Goal: Task Accomplishment & Management: Use online tool/utility

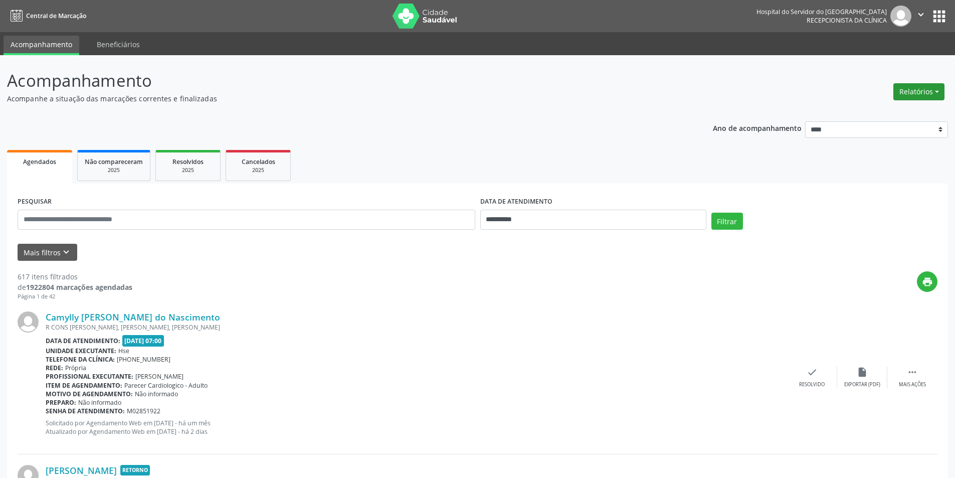
click at [911, 93] on button "Relatórios" at bounding box center [918, 91] width 51 height 17
click at [882, 115] on link "Agendamentos" at bounding box center [891, 113] width 108 height 14
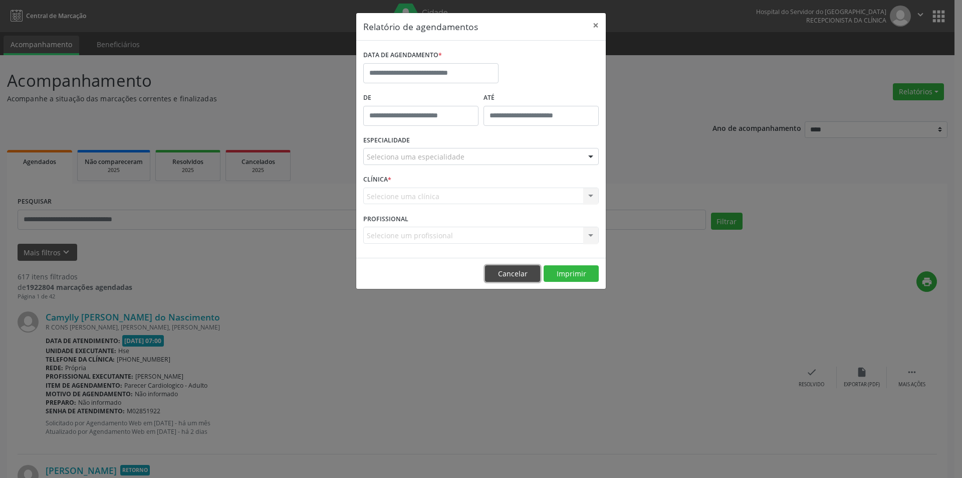
click at [503, 275] on button "Cancelar" at bounding box center [512, 273] width 55 height 17
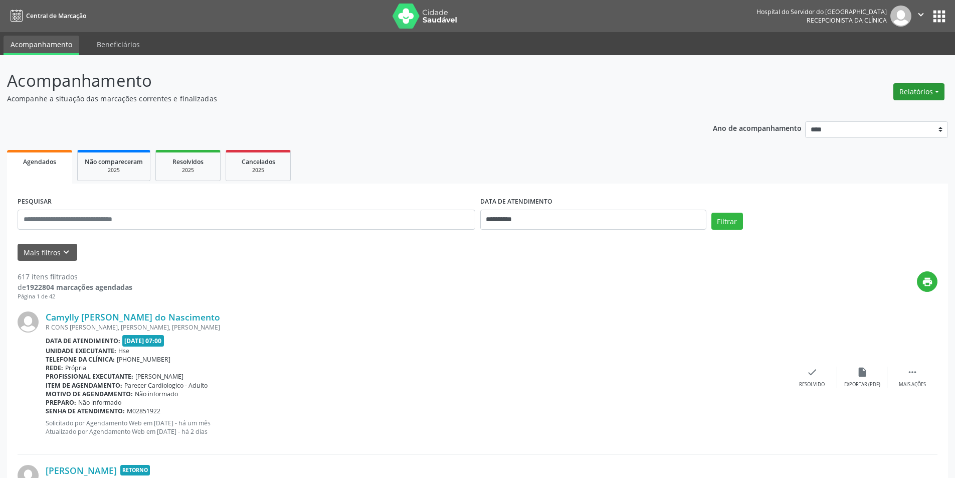
click at [915, 93] on button "Relatórios" at bounding box center [918, 91] width 51 height 17
click at [885, 118] on link "Agendamentos" at bounding box center [891, 113] width 108 height 14
select select "*"
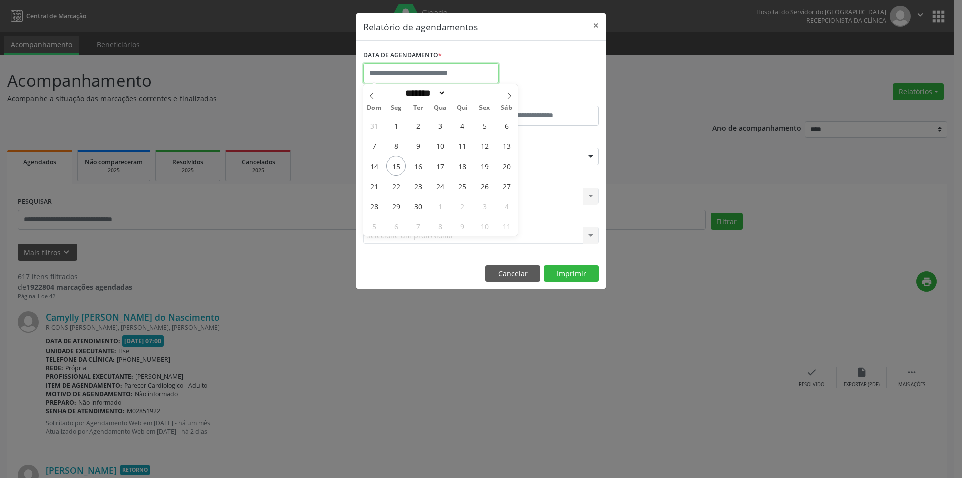
click at [407, 80] on input "text" at bounding box center [430, 73] width 135 height 20
click at [396, 165] on span "15" at bounding box center [396, 166] width 20 height 20
type input "**********"
click at [396, 165] on span "15" at bounding box center [396, 166] width 20 height 20
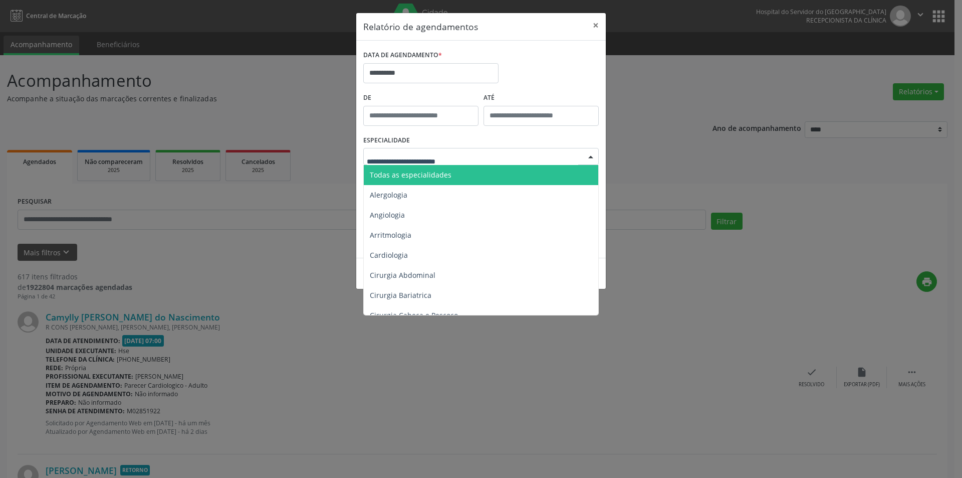
click at [445, 174] on span "Todas as especialidades" at bounding box center [411, 175] width 82 height 10
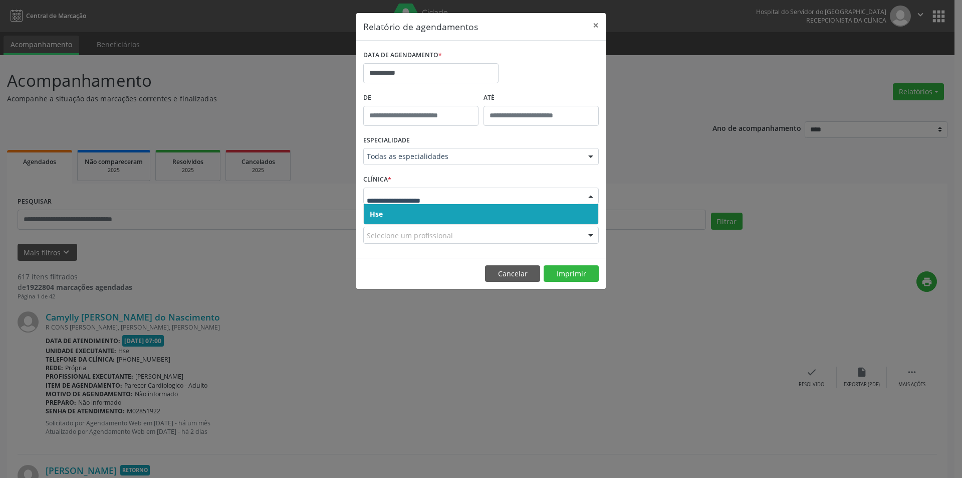
click at [412, 213] on span "Hse" at bounding box center [481, 214] width 235 height 20
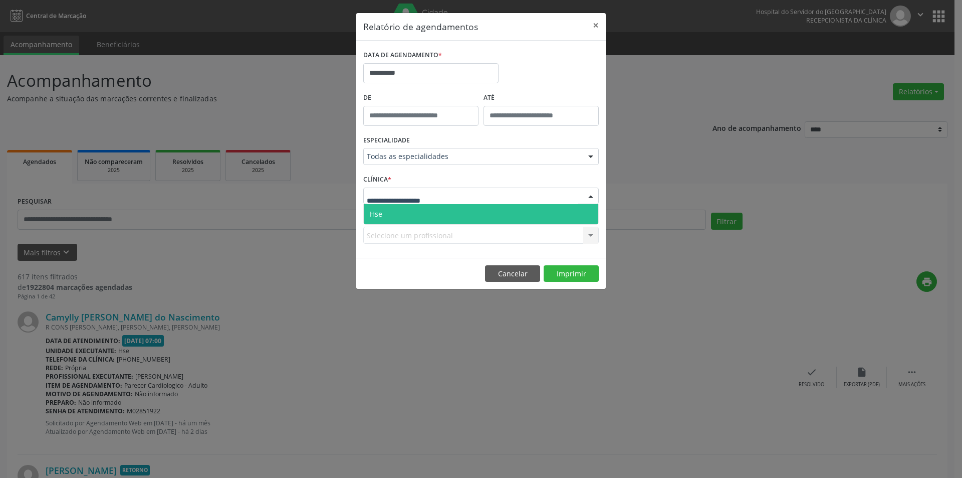
click at [412, 216] on span "Hse" at bounding box center [481, 214] width 235 height 20
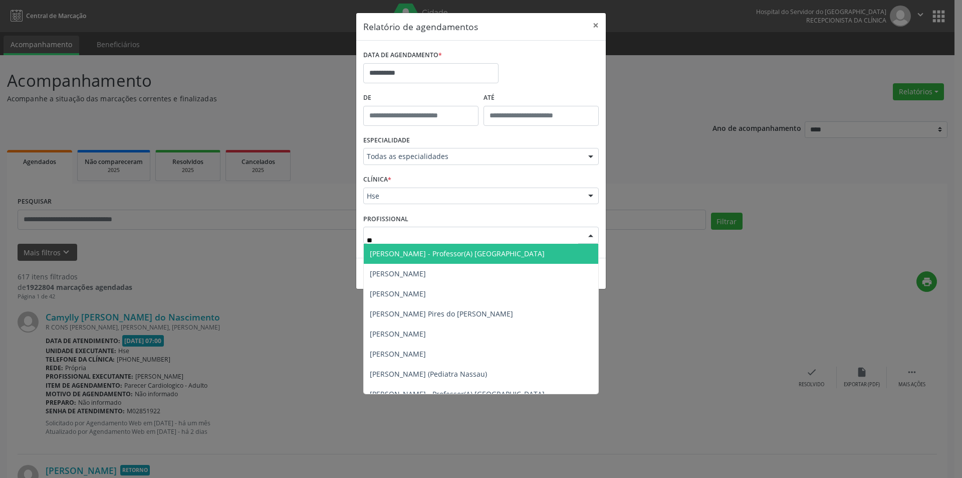
type input "***"
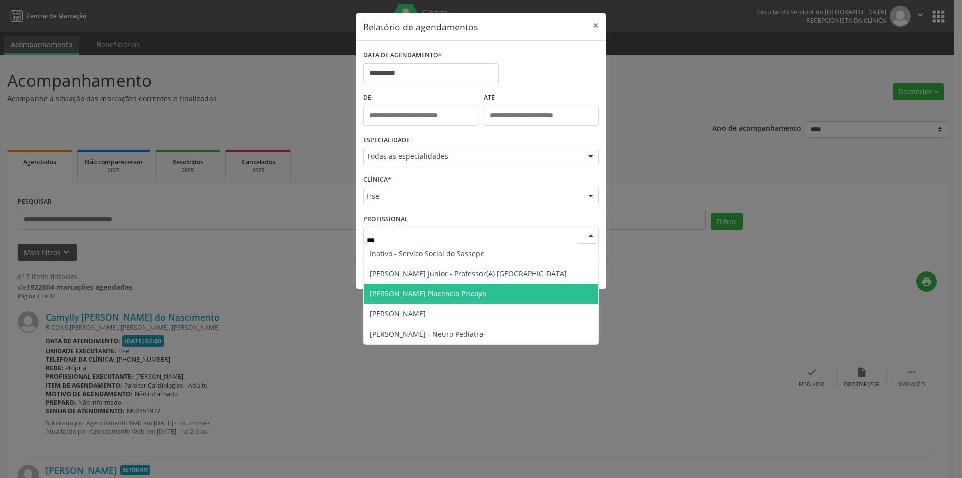
click at [456, 293] on span "[PERSON_NAME] Placencia Piscoya" at bounding box center [428, 294] width 116 height 10
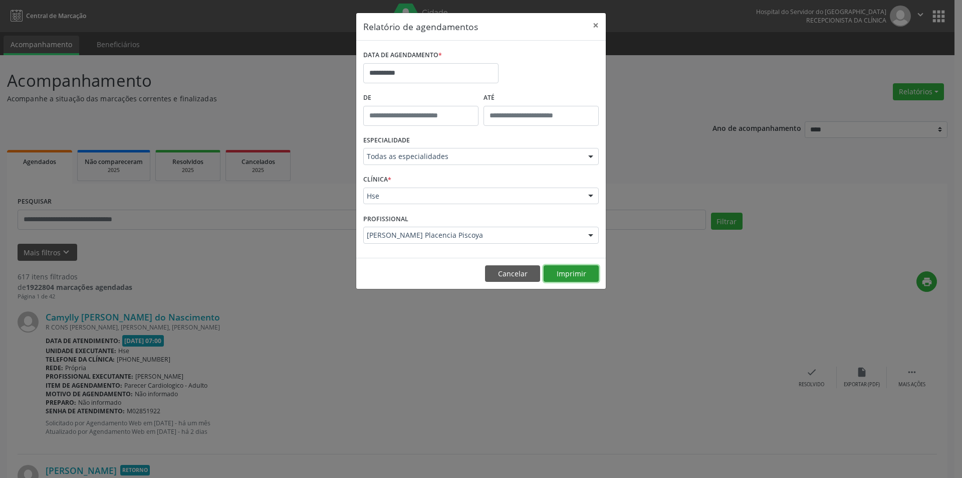
click at [570, 274] on button "Imprimir" at bounding box center [571, 273] width 55 height 17
